Goal: Task Accomplishment & Management: Manage account settings

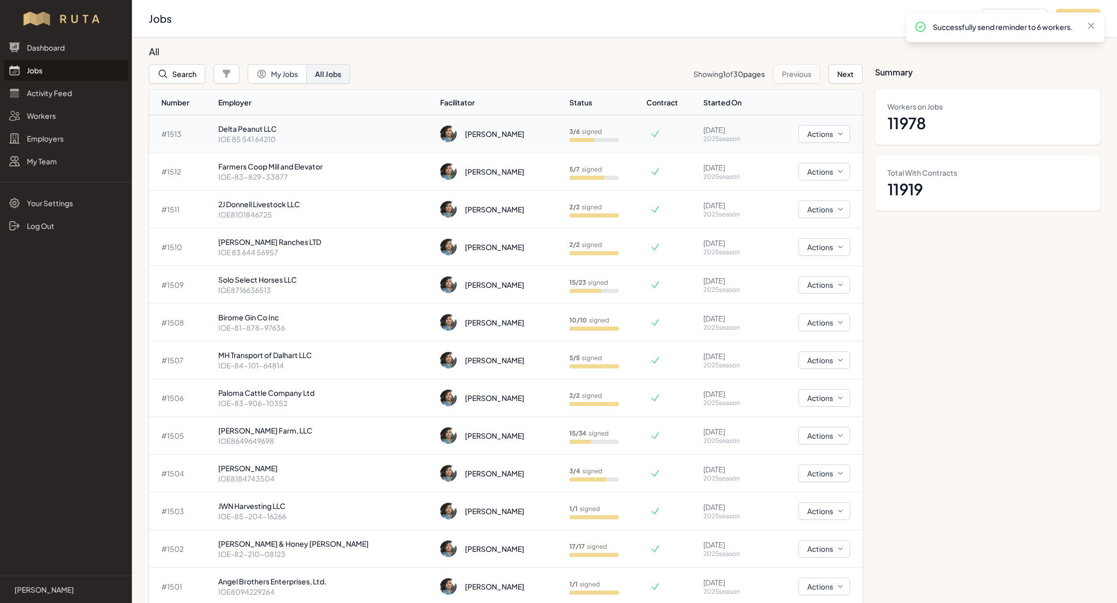
click at [300, 142] on p "IOE 85 541 64210" at bounding box center [325, 139] width 214 height 10
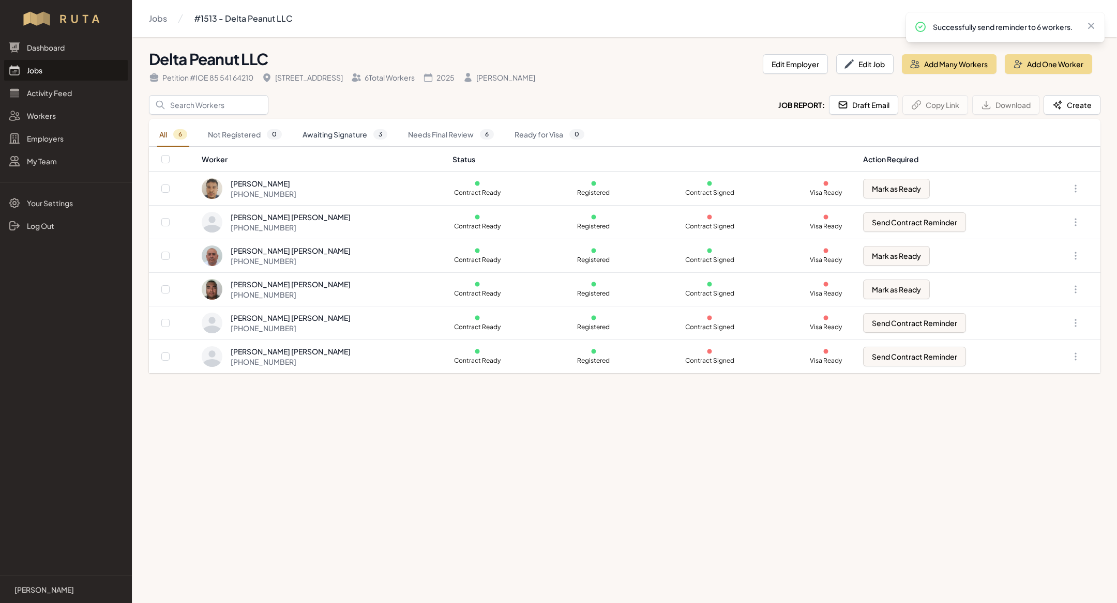
click at [319, 131] on link "Awaiting Signature 3" at bounding box center [344, 135] width 89 height 24
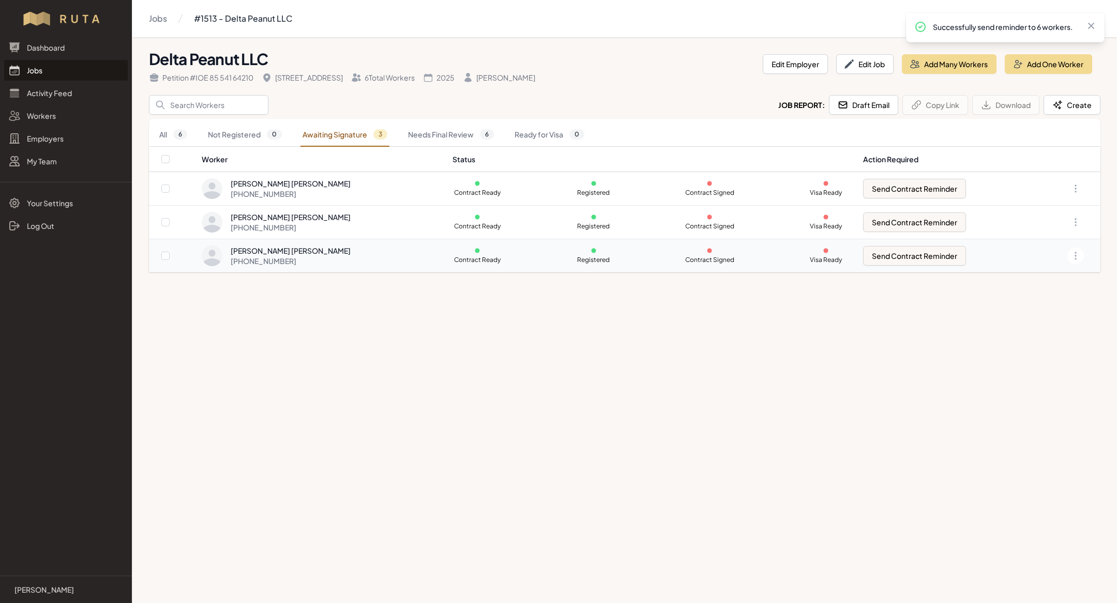
click at [308, 243] on td "[PERSON_NAME] [PERSON_NAME] [PHONE_NUMBER]" at bounding box center [323, 256] width 245 height 34
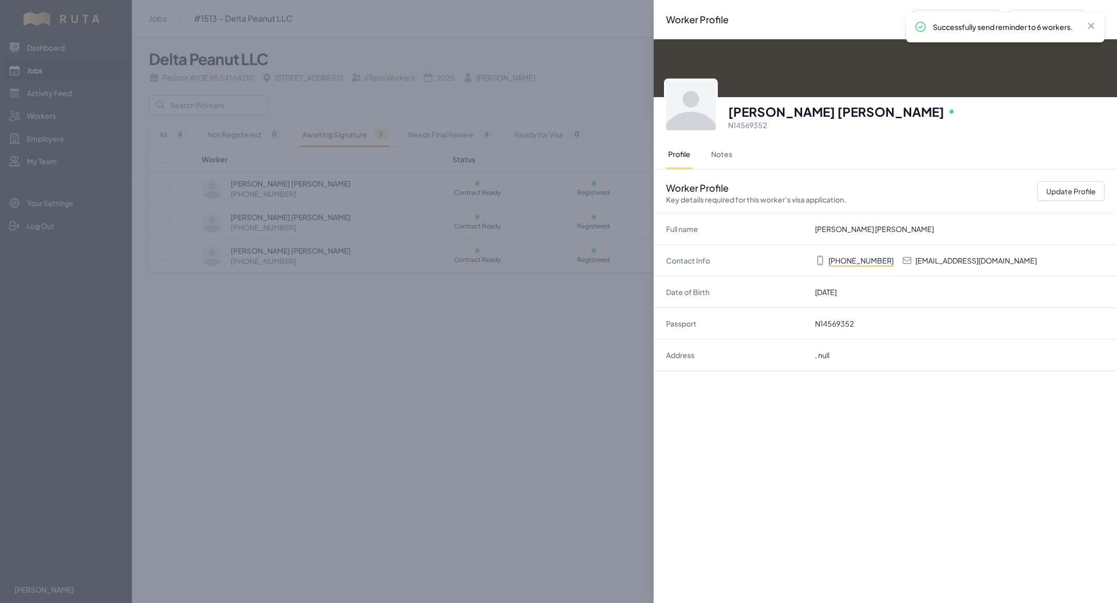
click at [977, 261] on p "[EMAIL_ADDRESS][DOMAIN_NAME]" at bounding box center [976, 260] width 122 height 10
copy p "[EMAIL_ADDRESS][DOMAIN_NAME]"
click at [452, 446] on div "Worker Profile Previous Worker Next Worker Close panel [PERSON_NAME] [PERSON_NA…" at bounding box center [558, 301] width 1117 height 603
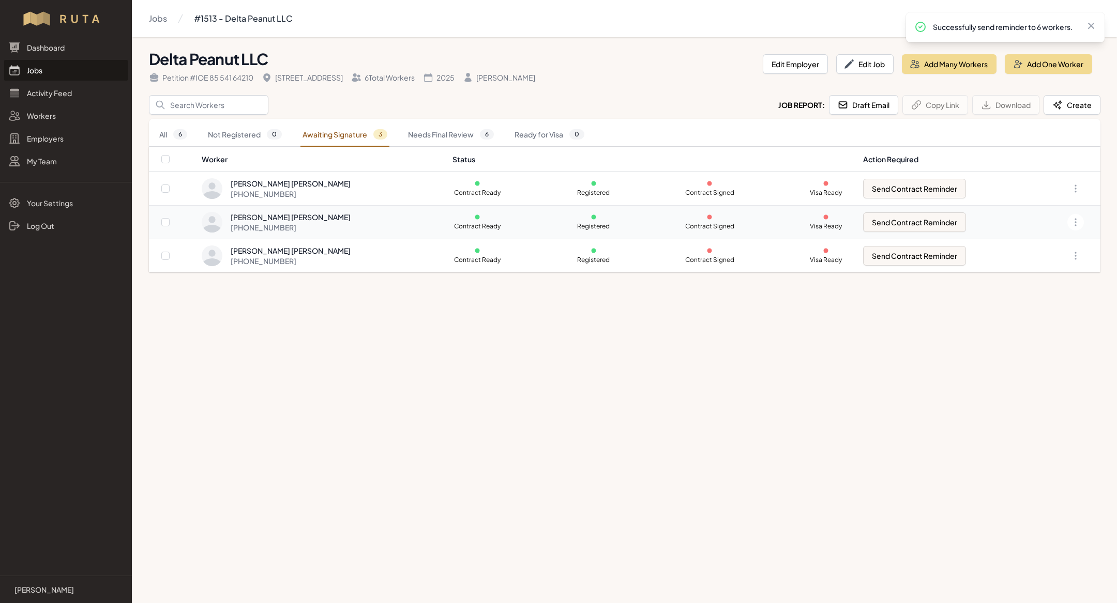
click at [280, 220] on div "[PERSON_NAME] [PERSON_NAME]" at bounding box center [291, 217] width 120 height 10
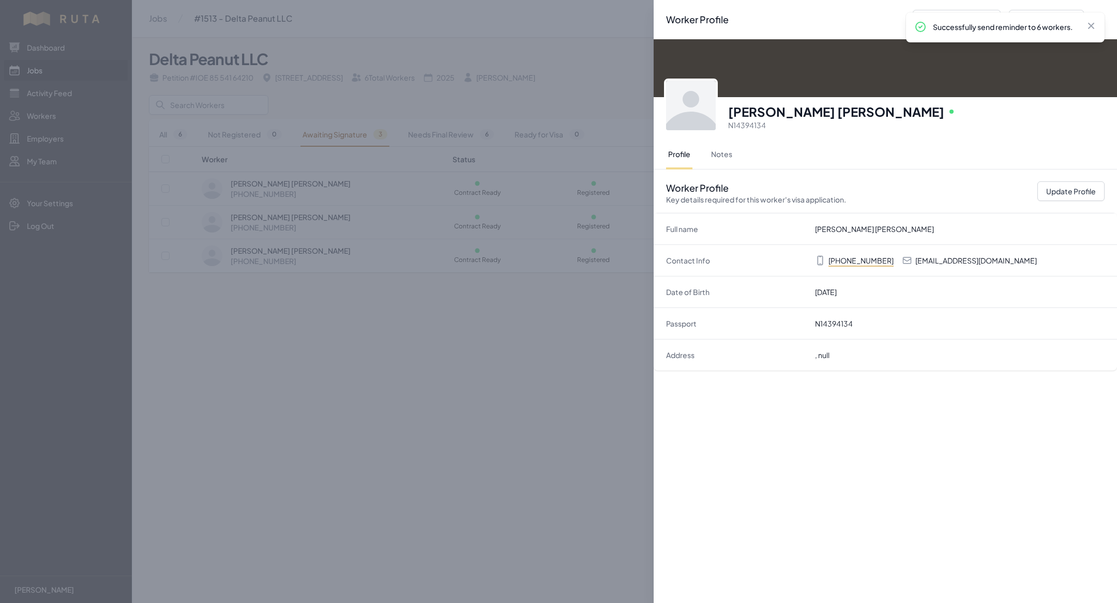
click at [974, 262] on p "[EMAIL_ADDRESS][DOMAIN_NAME]" at bounding box center [976, 260] width 122 height 10
copy p "[EMAIL_ADDRESS][DOMAIN_NAME]"
click at [472, 183] on div "Worker Profile Previous Worker Next Worker Close panel [PERSON_NAME] [PERSON_NA…" at bounding box center [558, 301] width 1117 height 603
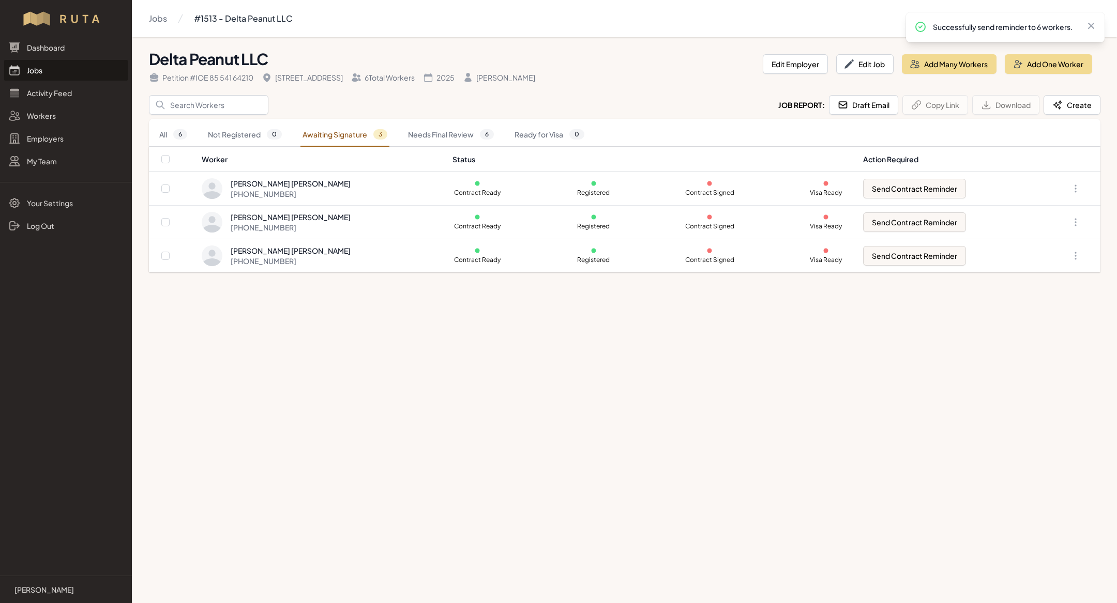
click at [368, 186] on div "[PERSON_NAME] [PERSON_NAME] [PHONE_NUMBER]" at bounding box center [321, 188] width 238 height 21
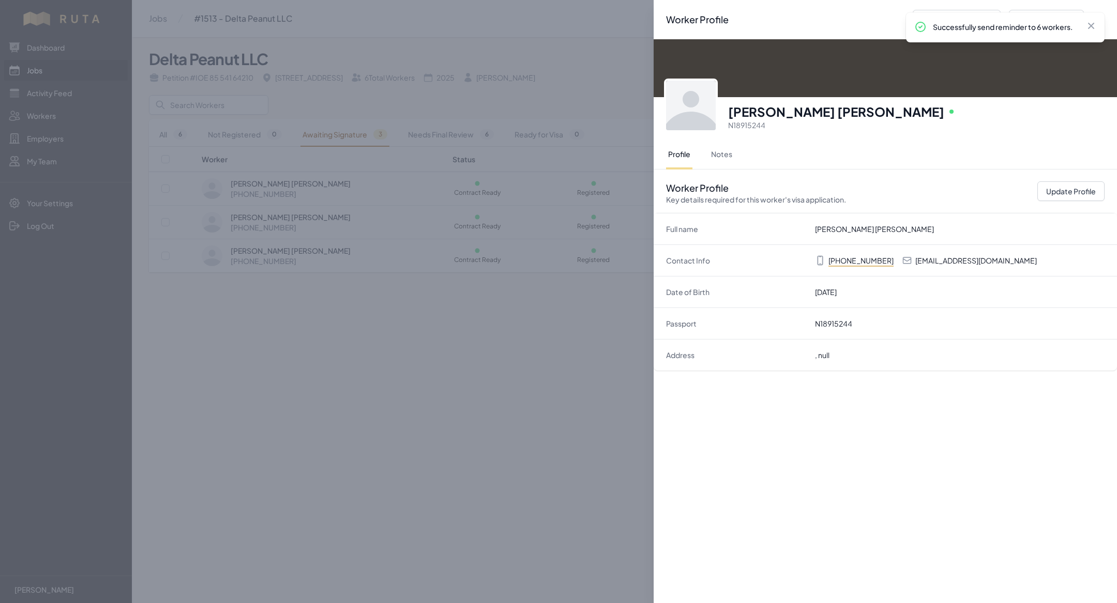
click at [949, 264] on p "[EMAIL_ADDRESS][DOMAIN_NAME]" at bounding box center [976, 260] width 122 height 10
click at [951, 252] on div "Contact Info [PHONE_NUMBER] [EMAIL_ADDRESS][DOMAIN_NAME]" at bounding box center [885, 261] width 463 height 32
click at [951, 261] on p "[EMAIL_ADDRESS][DOMAIN_NAME]" at bounding box center [976, 260] width 122 height 10
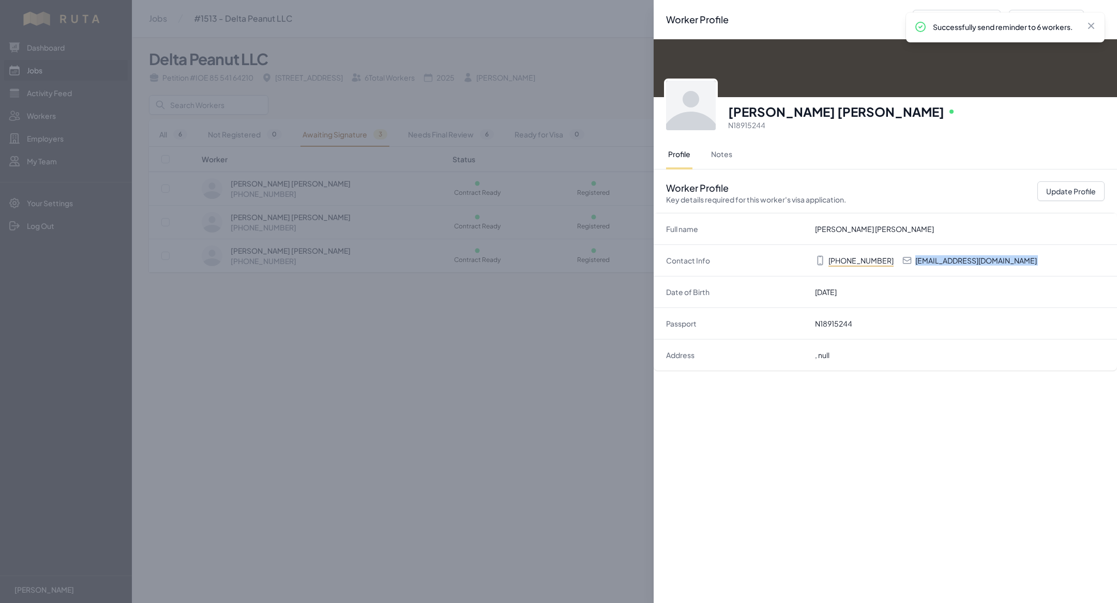
copy p "[EMAIL_ADDRESS][DOMAIN_NAME]"
click at [479, 485] on div "Worker Profile Previous Worker Next Worker Close panel [PERSON_NAME] [PERSON_NA…" at bounding box center [558, 301] width 1117 height 603
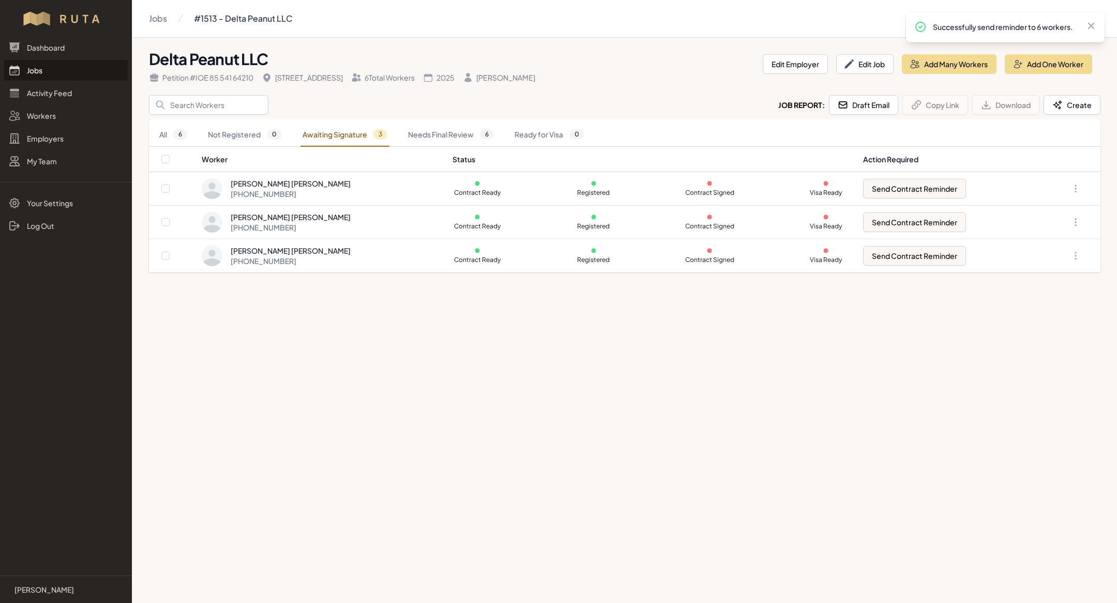
click at [68, 75] on link "Jobs" at bounding box center [66, 70] width 124 height 21
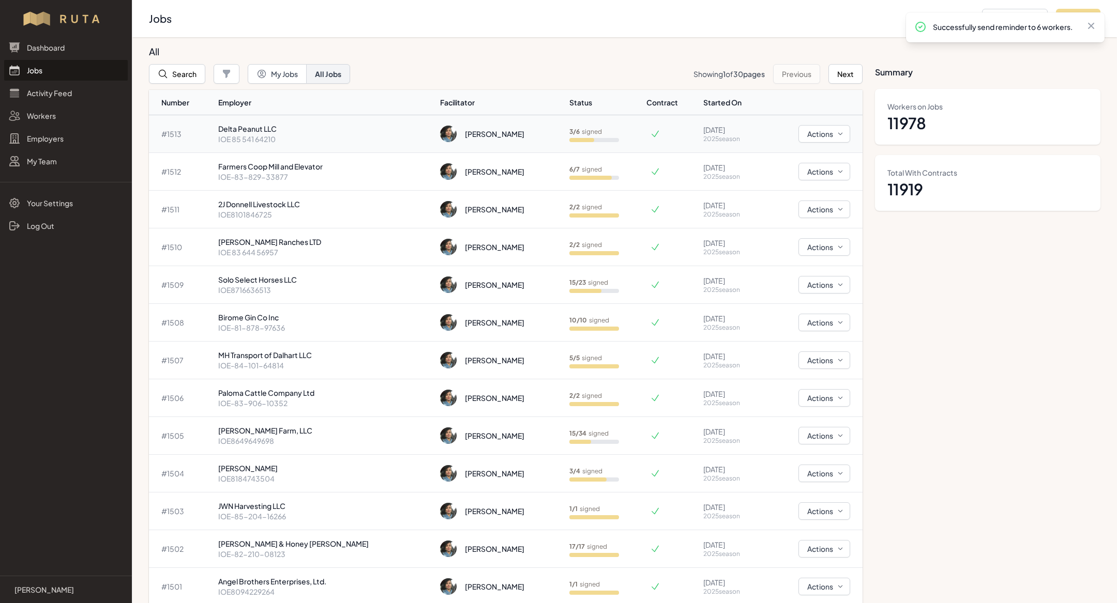
click at [250, 131] on p "Delta Peanut LLC" at bounding box center [325, 129] width 214 height 10
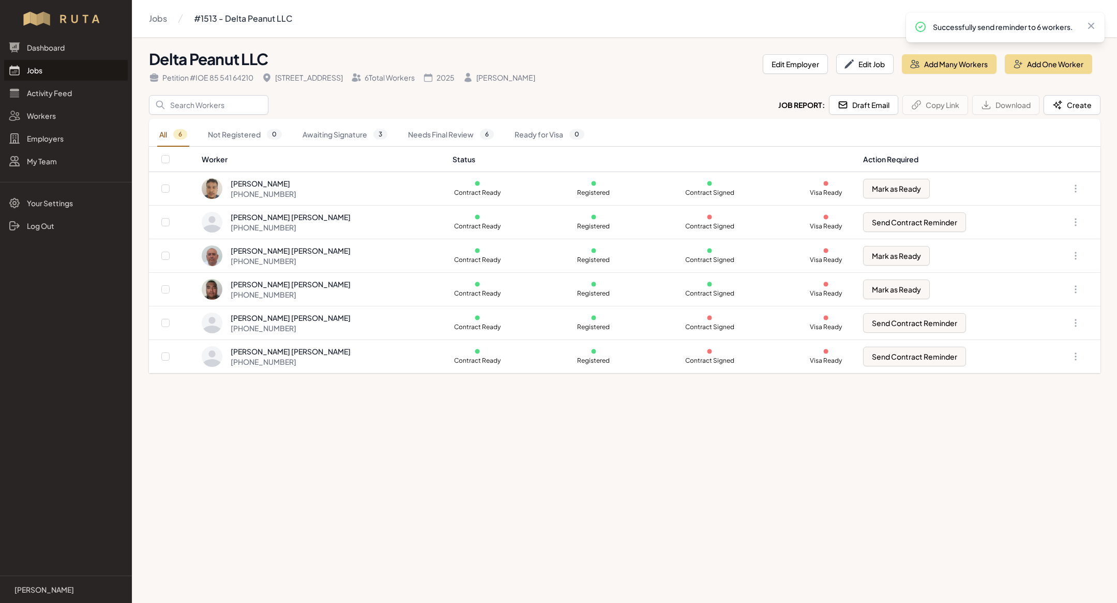
click at [51, 66] on link "Jobs" at bounding box center [66, 70] width 124 height 21
